Goal: Task Accomplishment & Management: Manage account settings

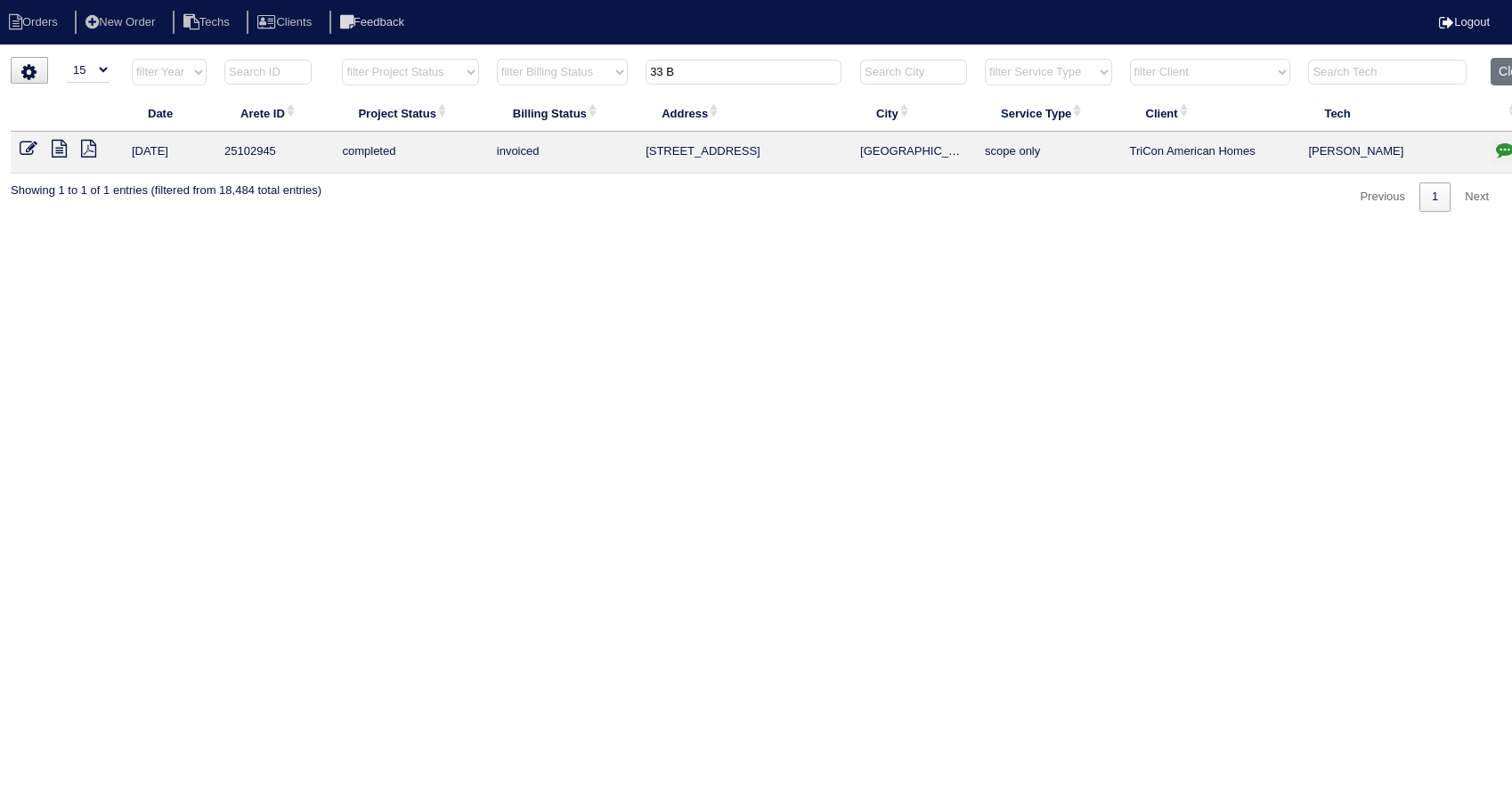
select select "15"
type input "3"
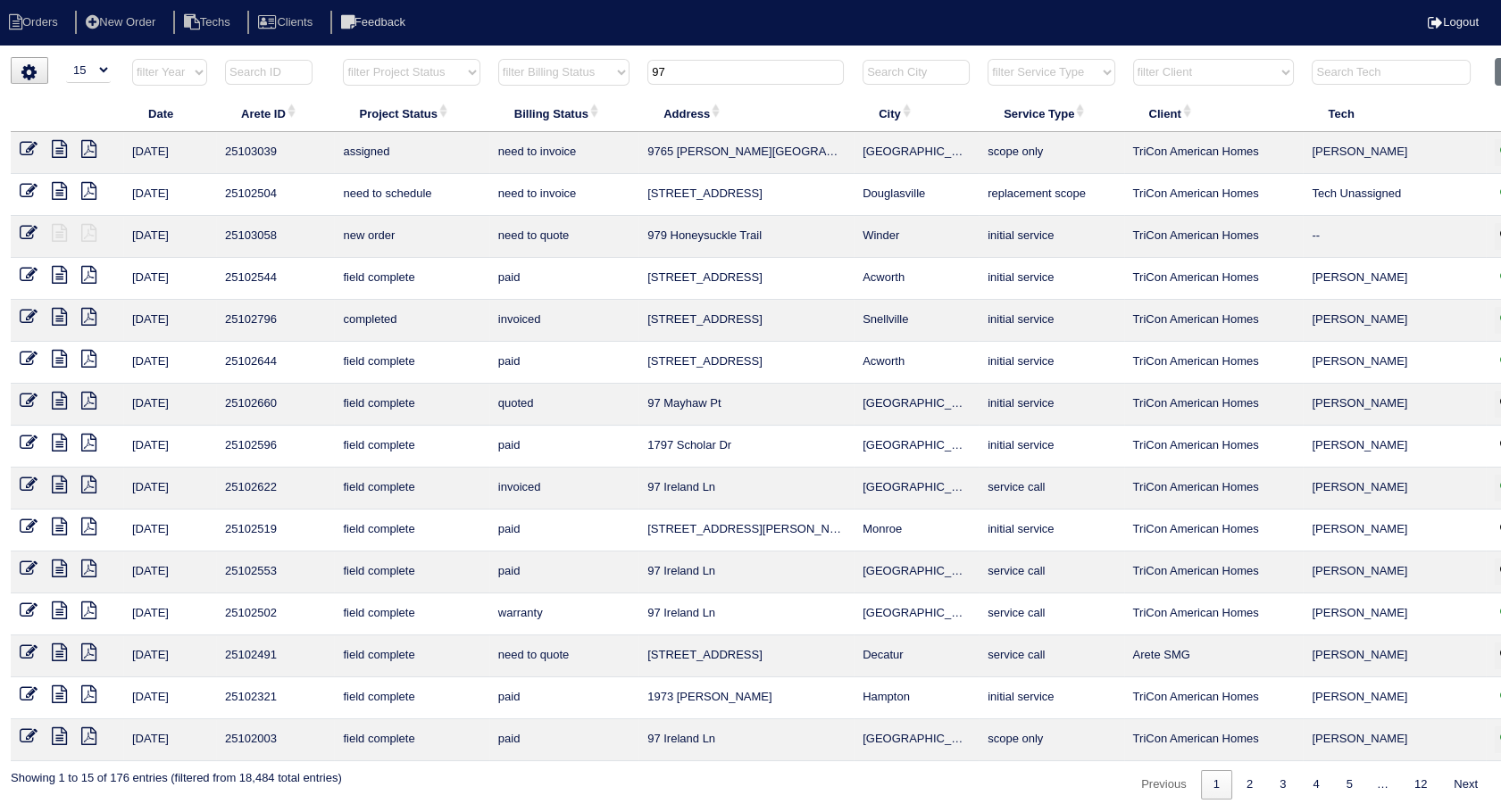
type input "97"
click at [20, 401] on icon at bounding box center [29, 401] width 18 height 18
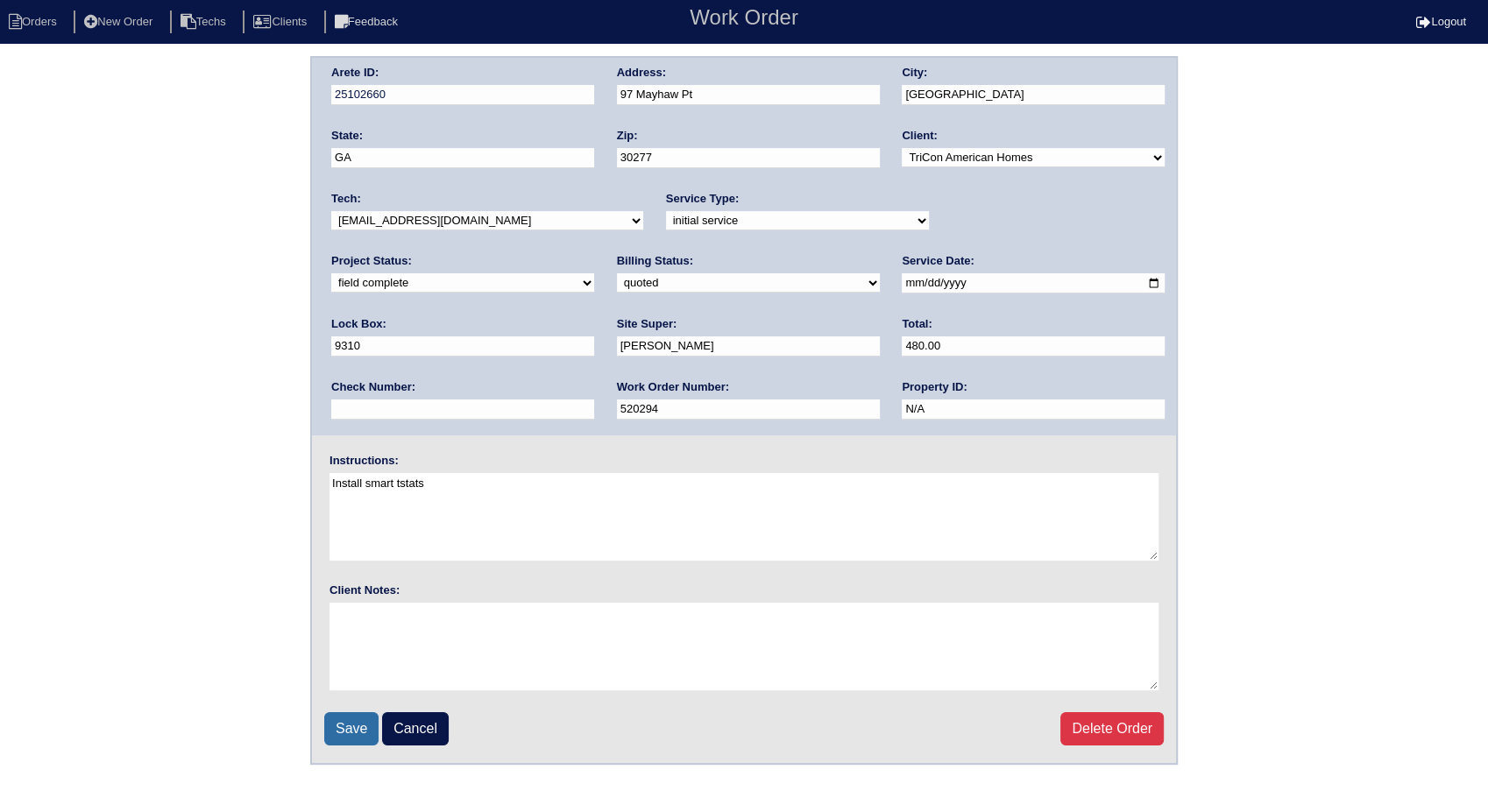
click at [341, 735] on input "Save" at bounding box center [351, 728] width 55 height 33
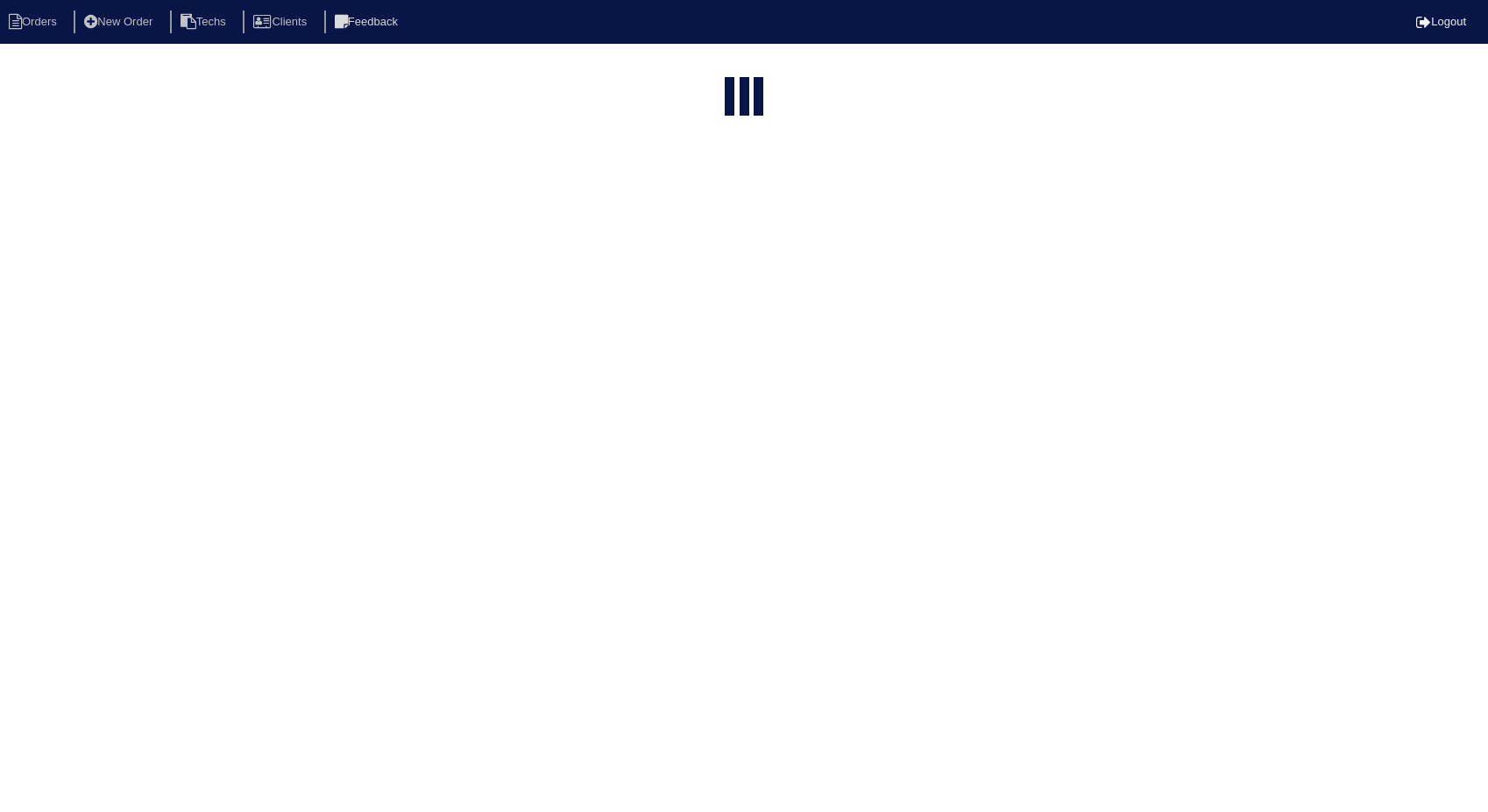
select select "15"
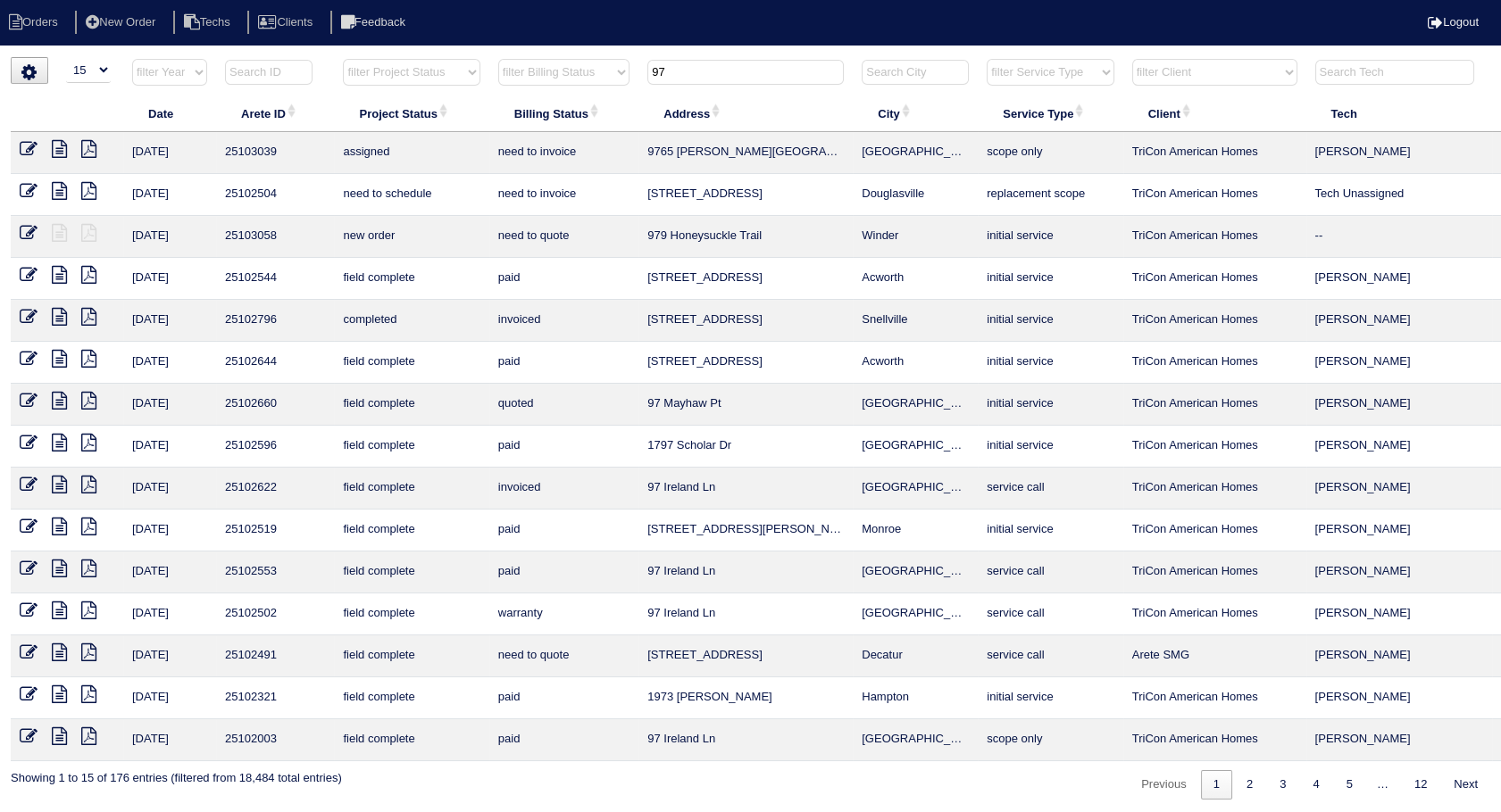
click at [721, 76] on input "97" at bounding box center [746, 72] width 197 height 25
type input "9"
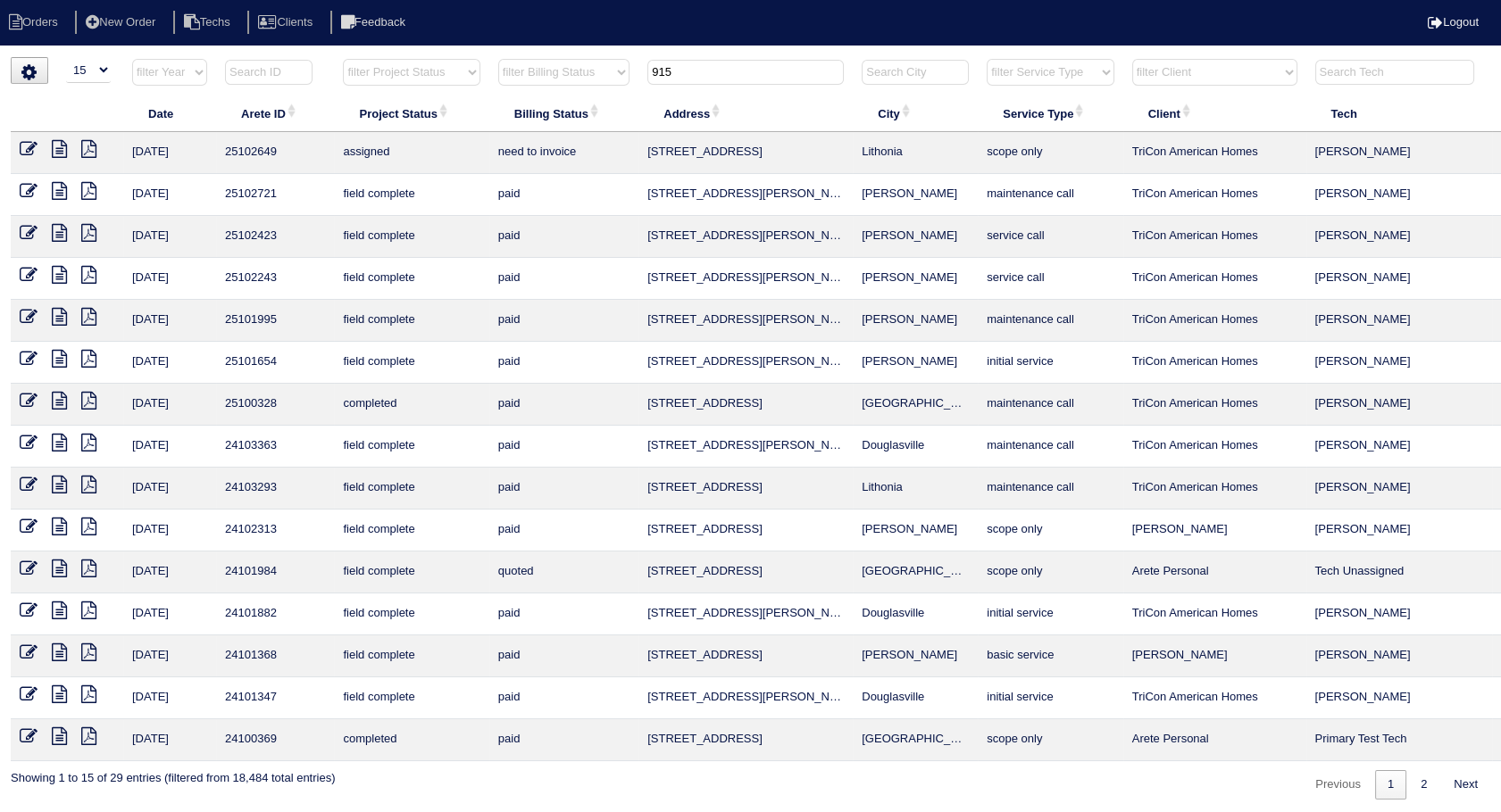
type input "915"
click at [23, 147] on icon at bounding box center [29, 149] width 18 height 18
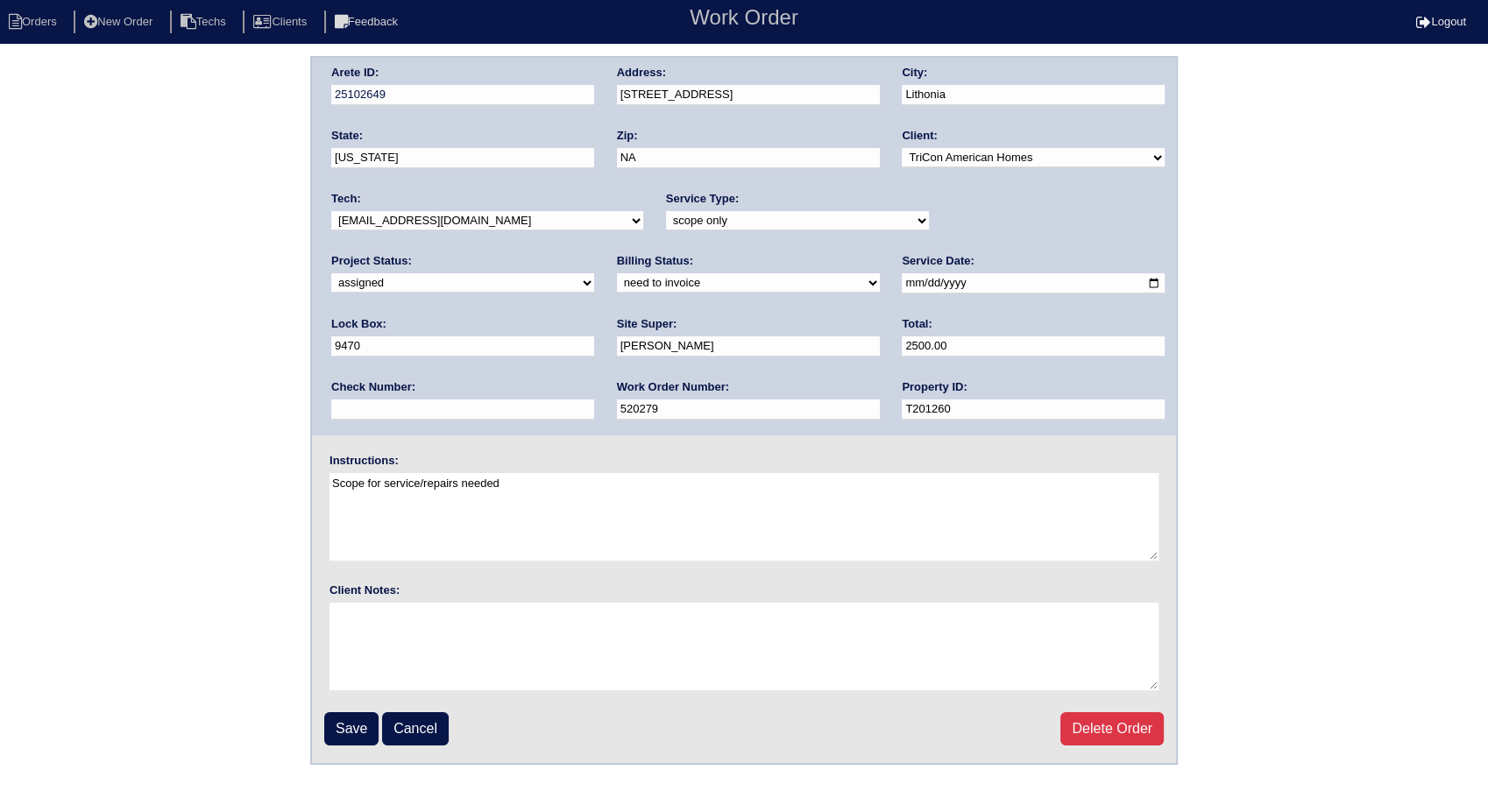
click at [617, 289] on select "need to quote quoted need to invoice invoiced paid warranty purchase order need…" at bounding box center [748, 283] width 263 height 20
select select "invoiced"
click at [617, 273] on select "need to quote quoted need to invoice invoiced paid warranty purchase order need…" at bounding box center [748, 283] width 263 height 20
click at [338, 732] on input "Save" at bounding box center [351, 728] width 55 height 33
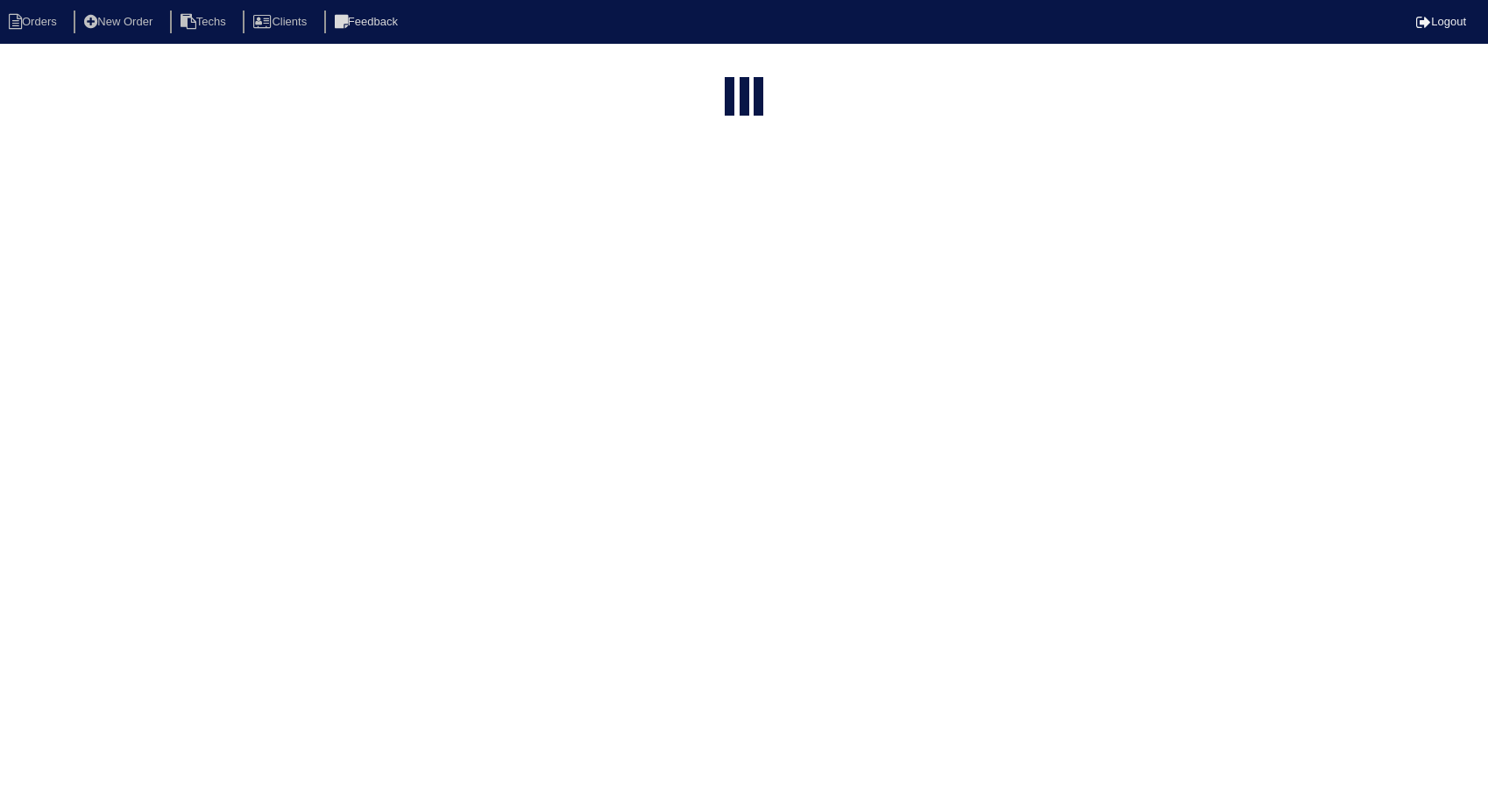
select select "15"
type input "915"
